Goal: Register for event/course

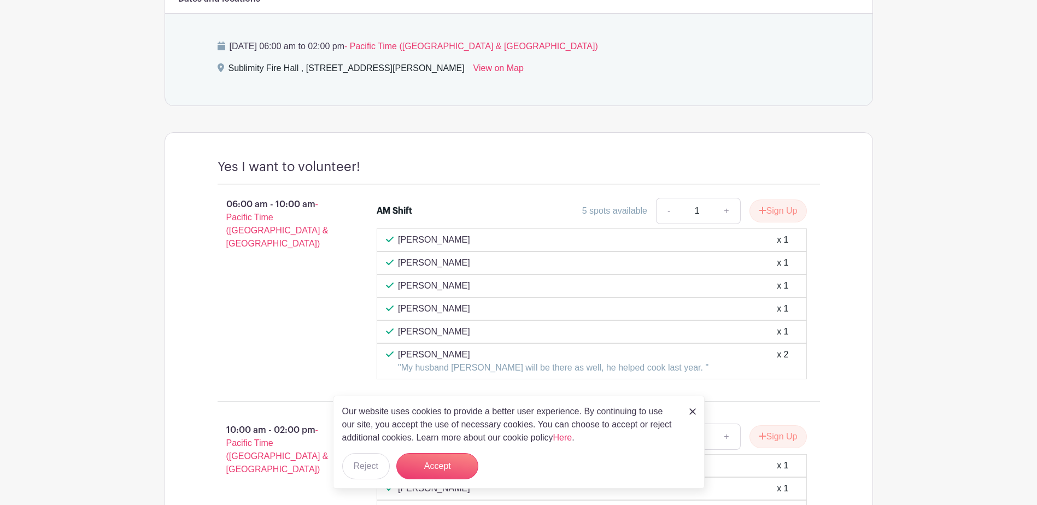
scroll to position [492, 0]
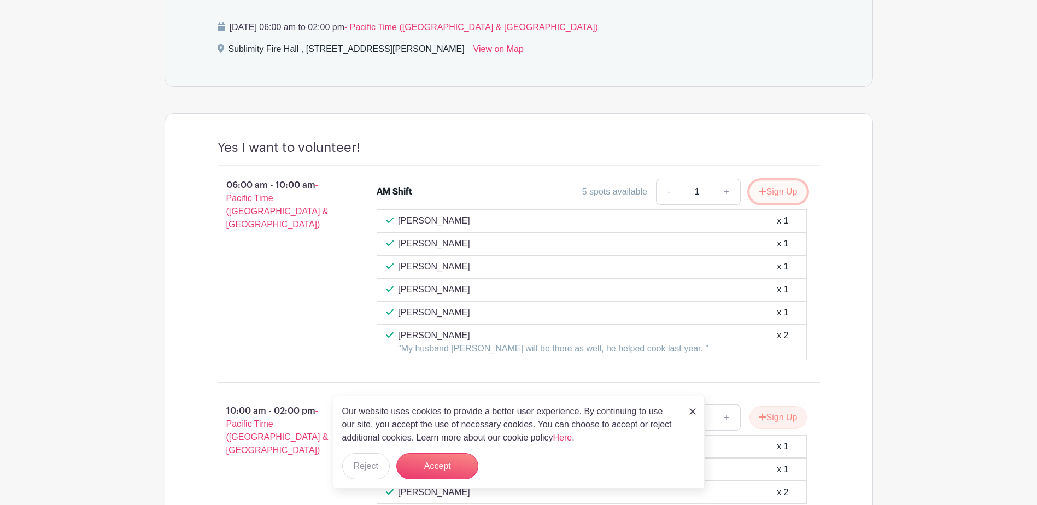
click at [783, 191] on button "Sign Up" at bounding box center [777, 191] width 57 height 23
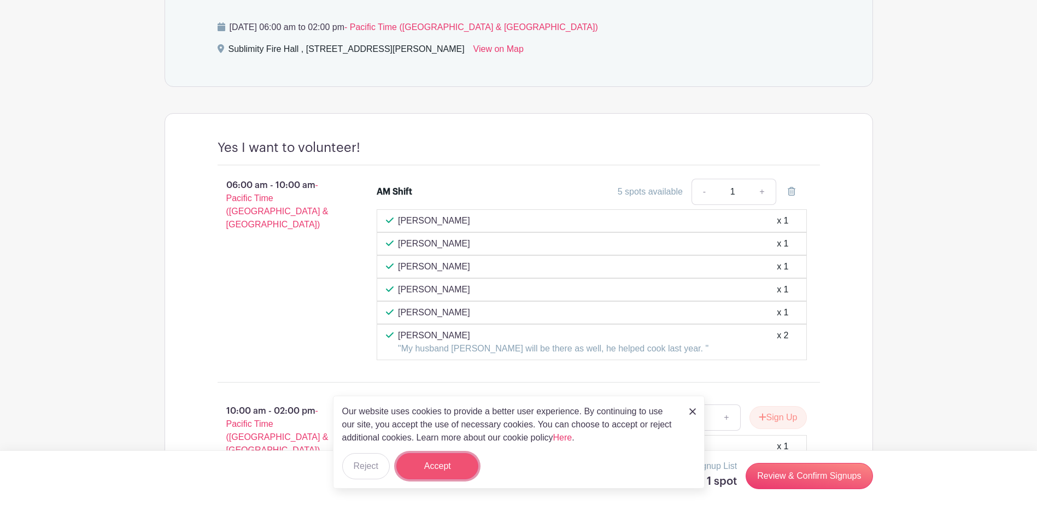
click at [442, 466] on button "Accept" at bounding box center [437, 466] width 82 height 26
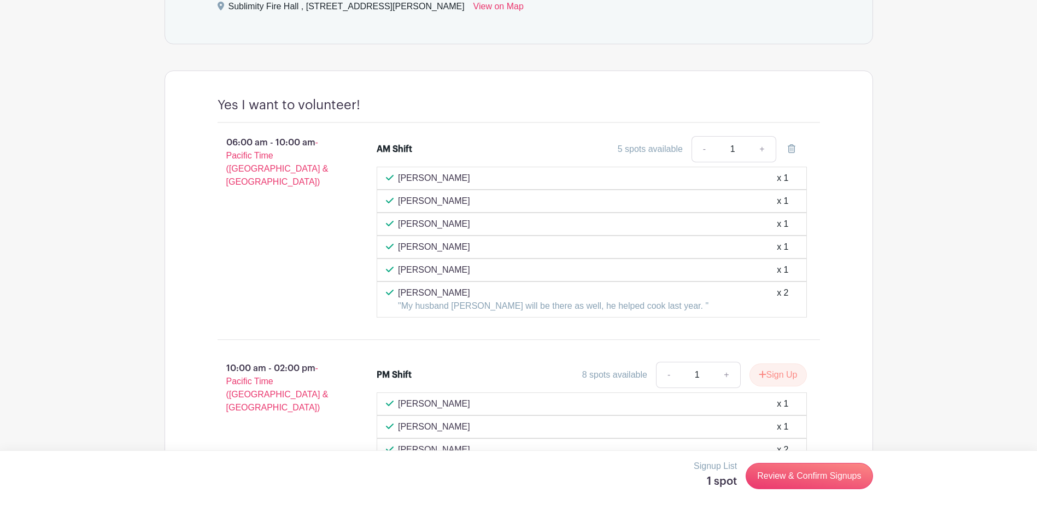
scroll to position [601, 0]
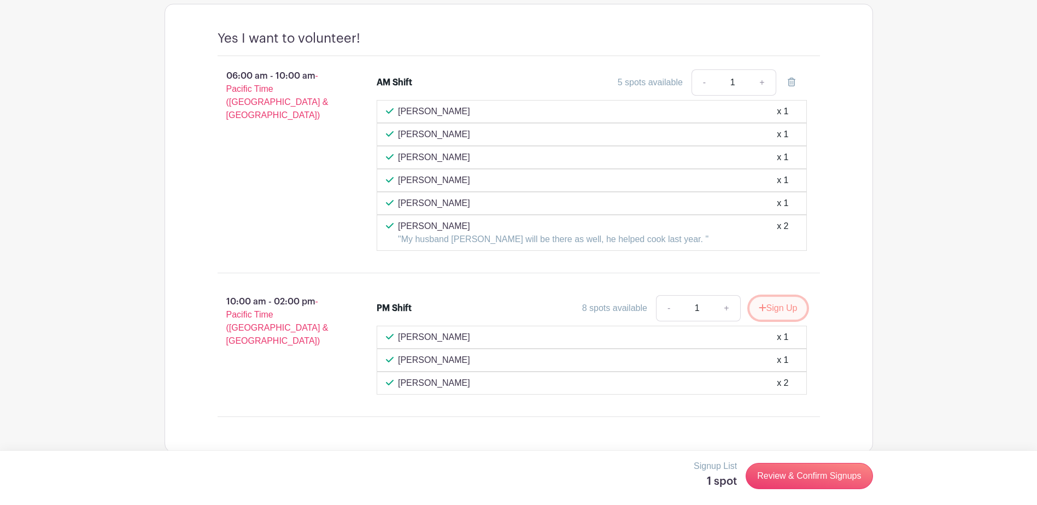
click at [780, 309] on button "Sign Up" at bounding box center [777, 308] width 57 height 23
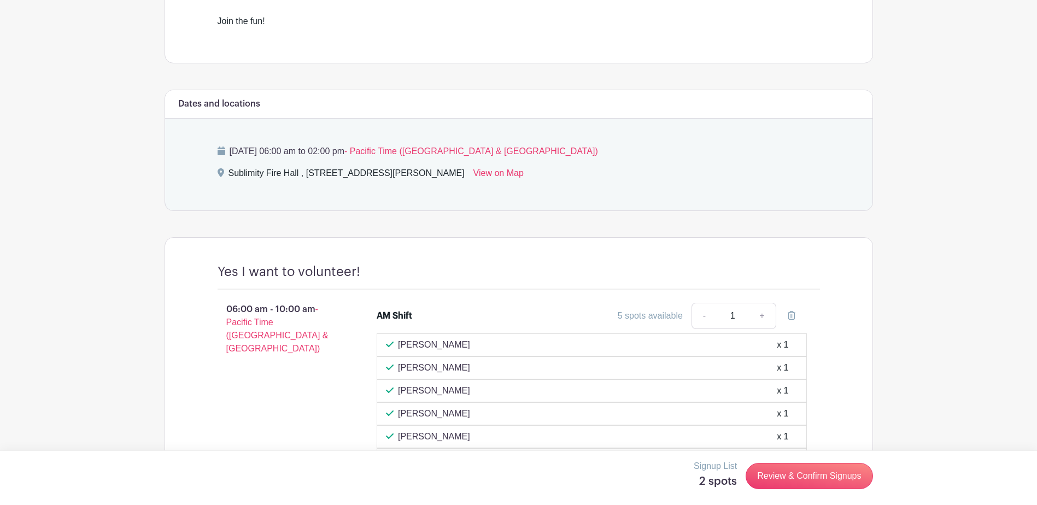
scroll to position [289, 0]
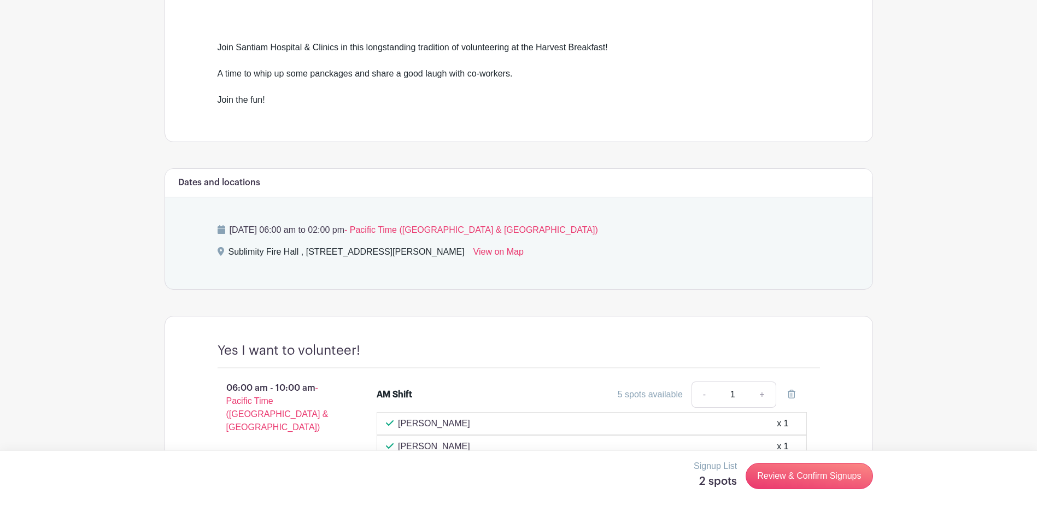
click at [645, 397] on div "5 spots available" at bounding box center [650, 394] width 65 height 13
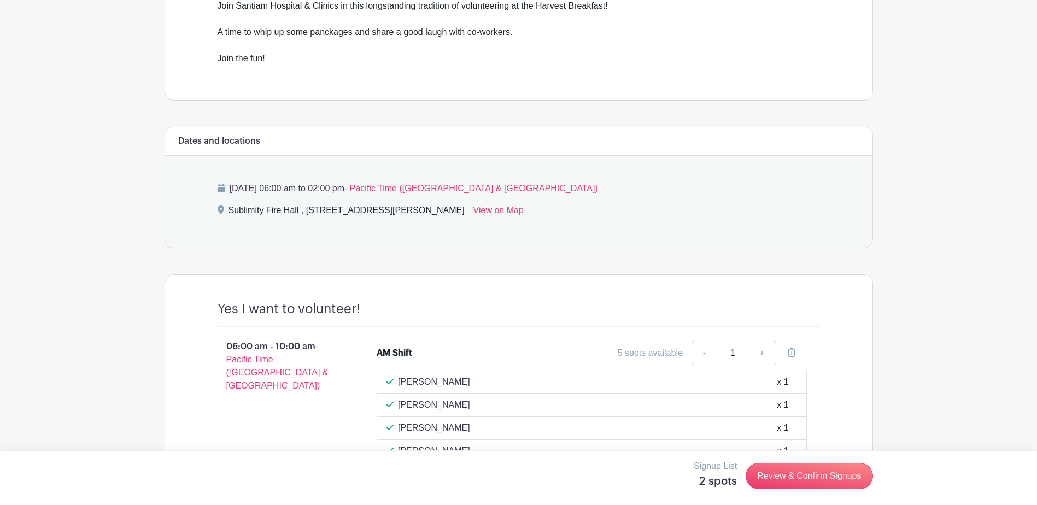
scroll to position [453, 0]
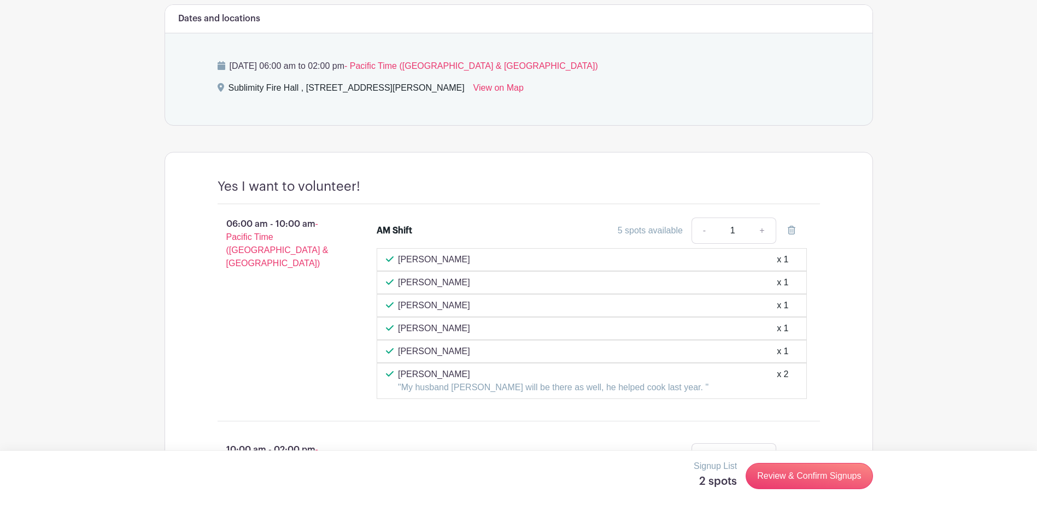
click at [638, 232] on div "5 spots available" at bounding box center [650, 230] width 65 height 13
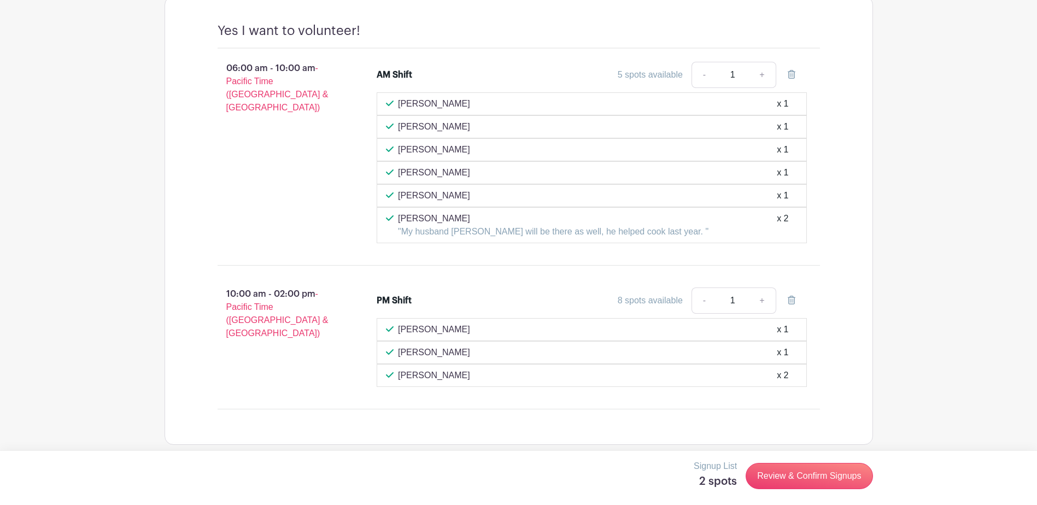
scroll to position [617, 0]
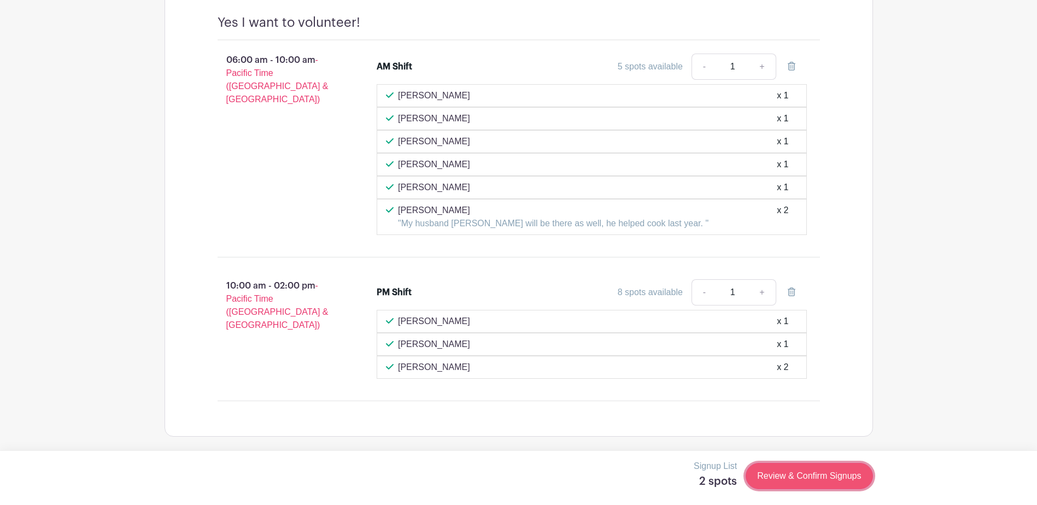
click at [798, 475] on link "Review & Confirm Signups" at bounding box center [808, 476] width 127 height 26
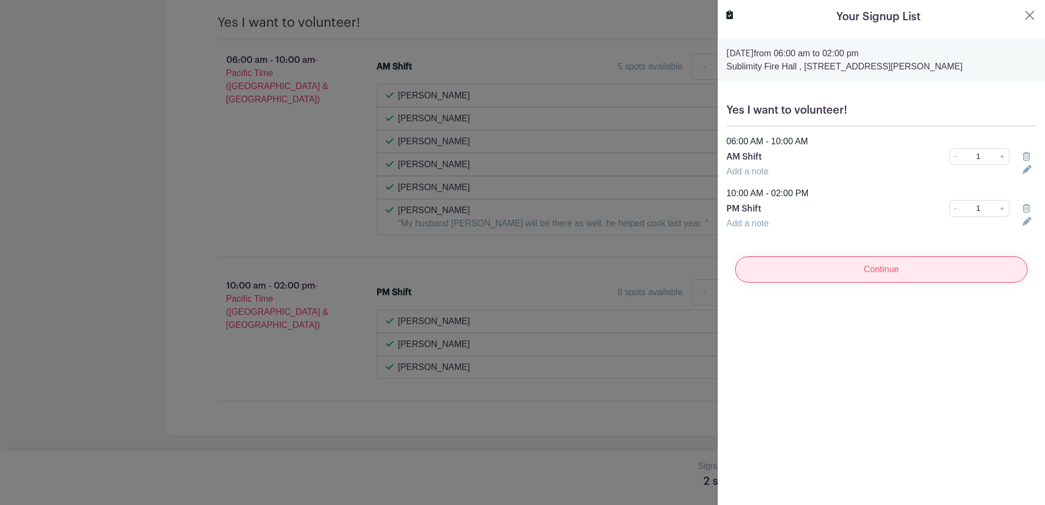
click at [890, 268] on input "Continue" at bounding box center [881, 269] width 292 height 26
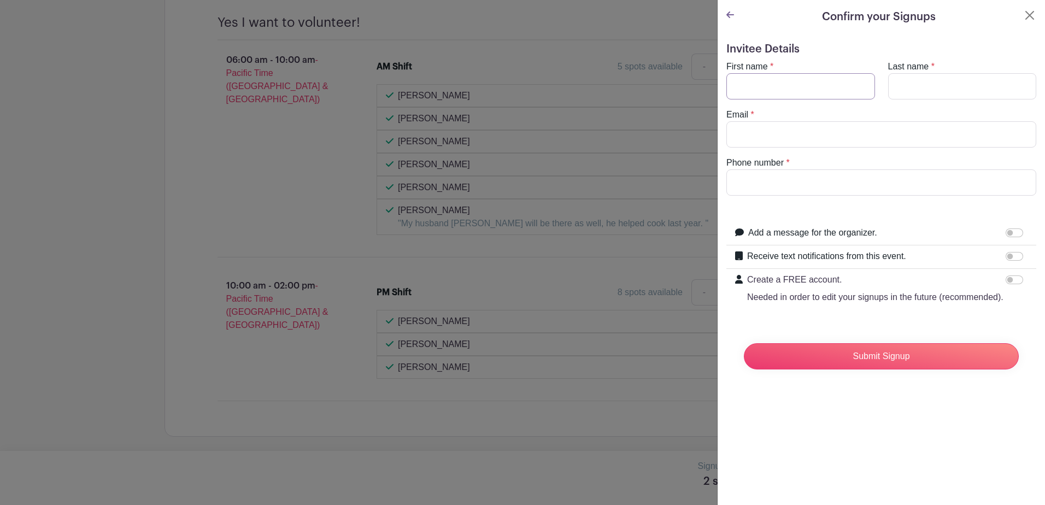
click at [737, 82] on input "First name" at bounding box center [800, 86] width 149 height 26
type input "Debbie"
type input "Turrell"
type input "dturrell@santiamhospital.org"
type input "5035090661"
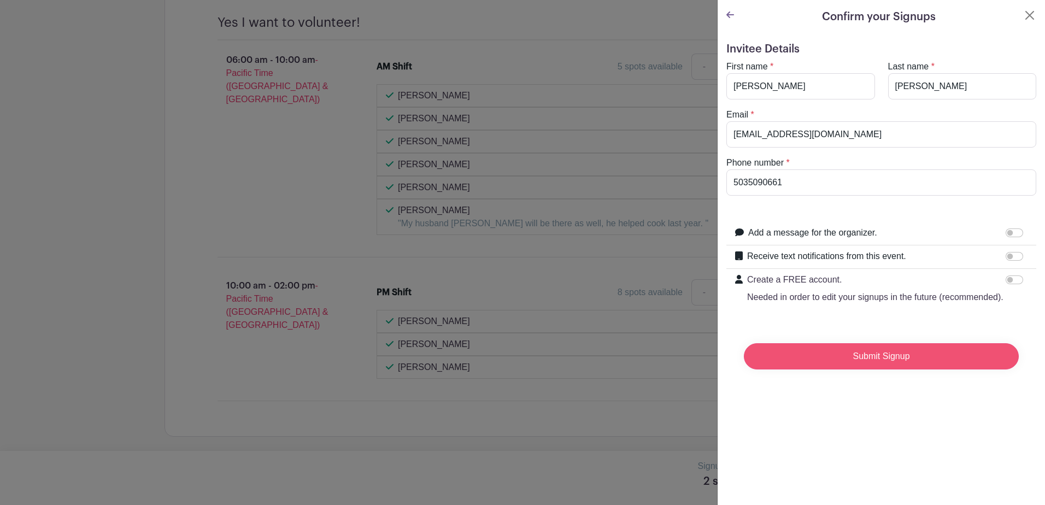
click at [868, 368] on input "Submit Signup" at bounding box center [881, 356] width 275 height 26
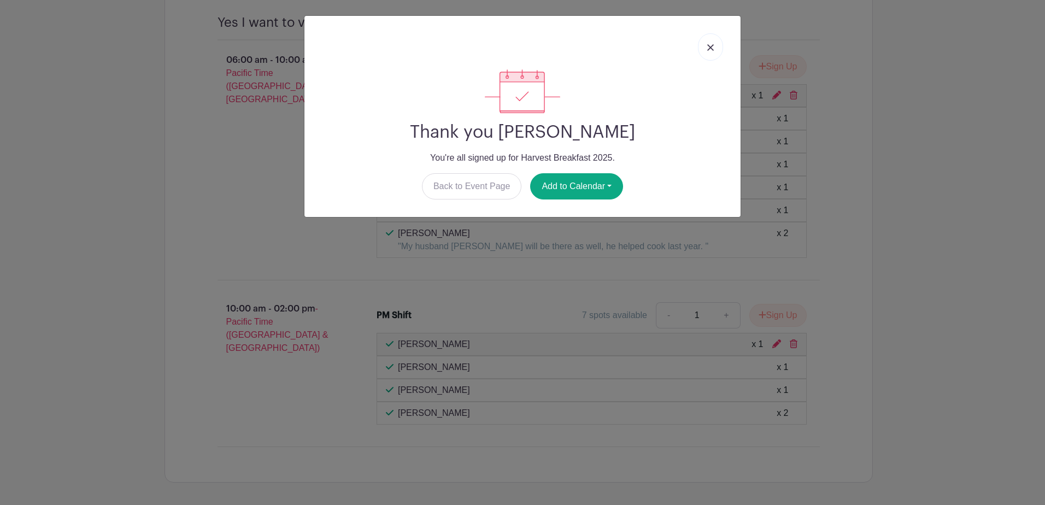
click at [714, 45] on link at bounding box center [710, 46] width 25 height 27
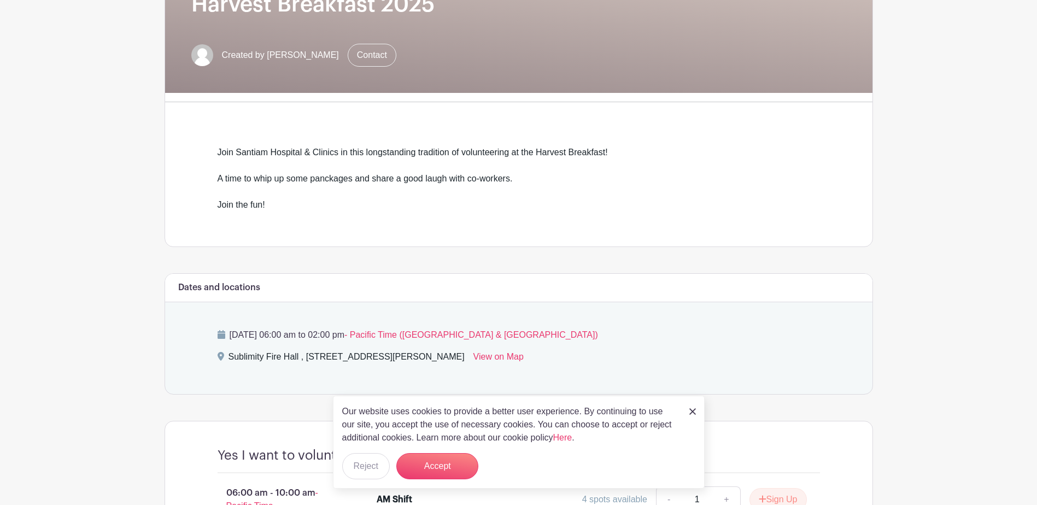
scroll to position [219, 0]
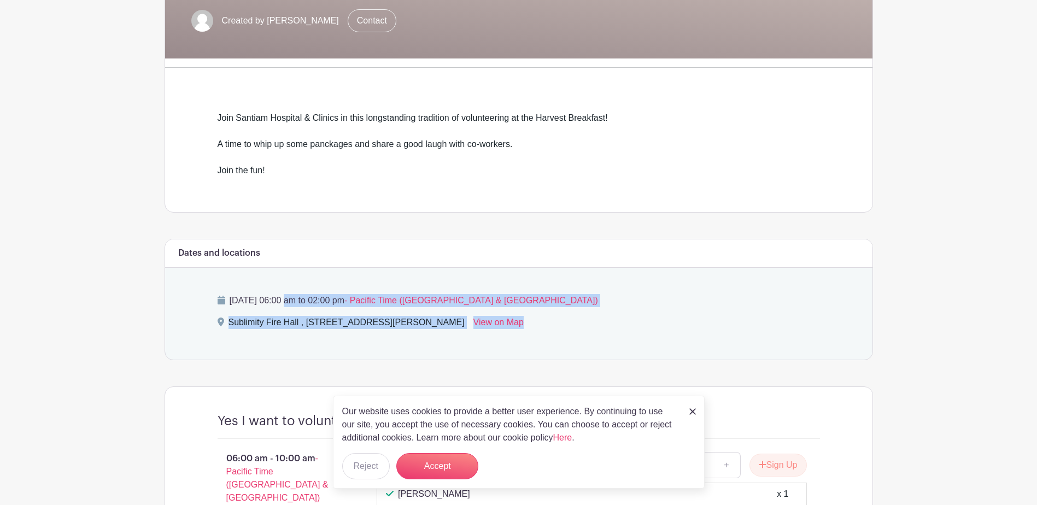
drag, startPoint x: 232, startPoint y: 297, endPoint x: 586, endPoint y: 310, distance: 354.4
click at [586, 310] on div "[DATE] 06:00 am to 02:00 pm - Pacific Time ([GEOGRAPHIC_DATA] & [GEOGRAPHIC_DAT…" at bounding box center [518, 314] width 655 height 92
copy div "[DATE] 06:00 am to 02:00 pm - Pacific Time (US & [GEOGRAPHIC_DATA]) [GEOGRAPHIC…"
